Goal: Navigation & Orientation: Find specific page/section

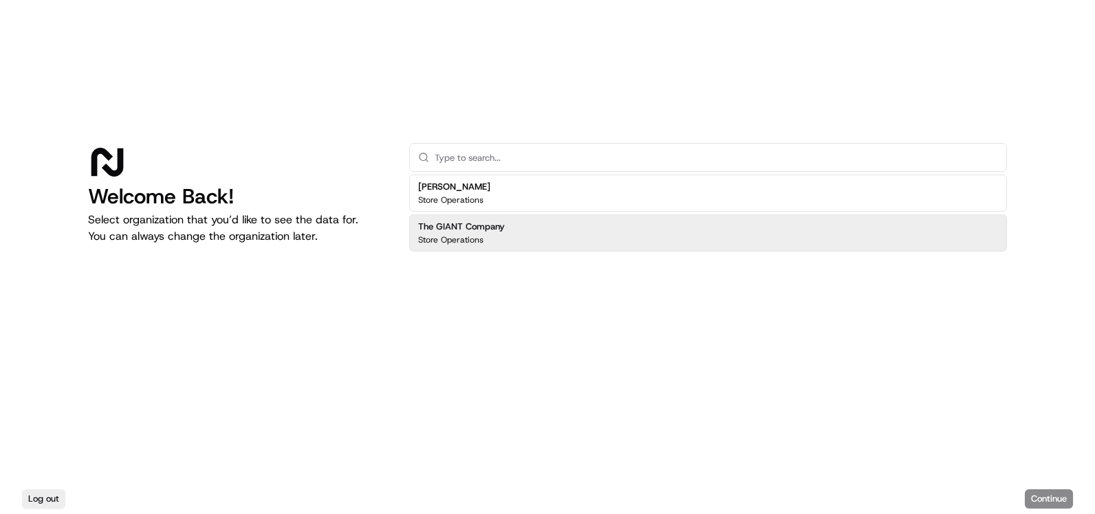
click at [540, 230] on div "The GIANT Company Store Operations" at bounding box center [708, 233] width 598 height 37
click at [1042, 498] on button "Continue" at bounding box center [1049, 499] width 48 height 19
